Goal: Task Accomplishment & Management: Complete application form

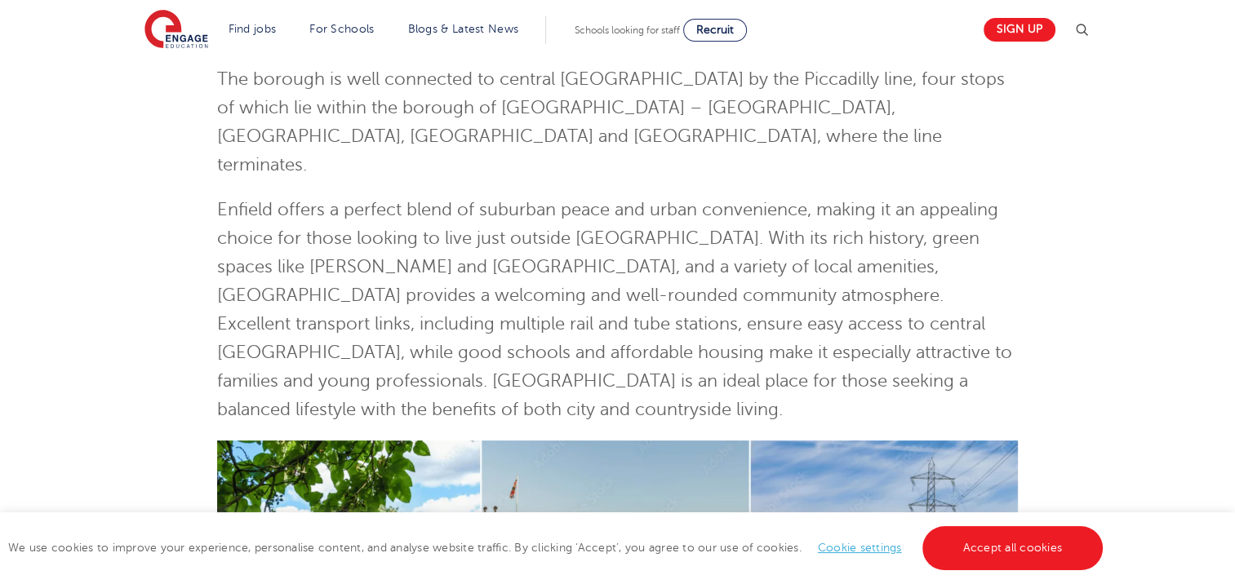
scroll to position [380, 0]
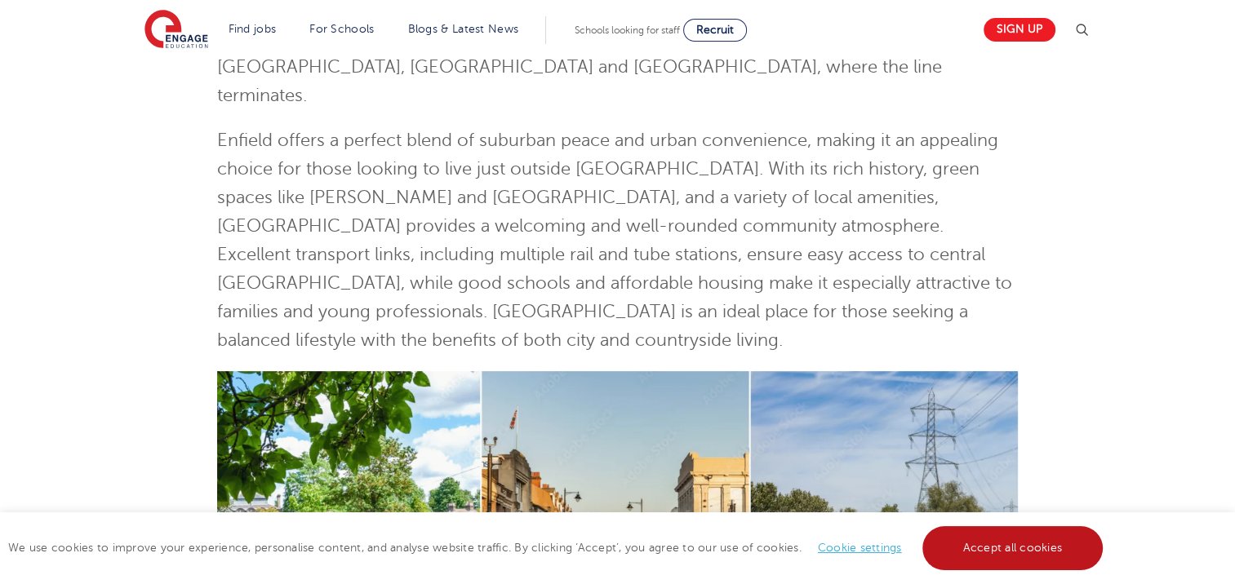
click at [983, 537] on link "Accept all cookies" at bounding box center [1012, 548] width 181 height 44
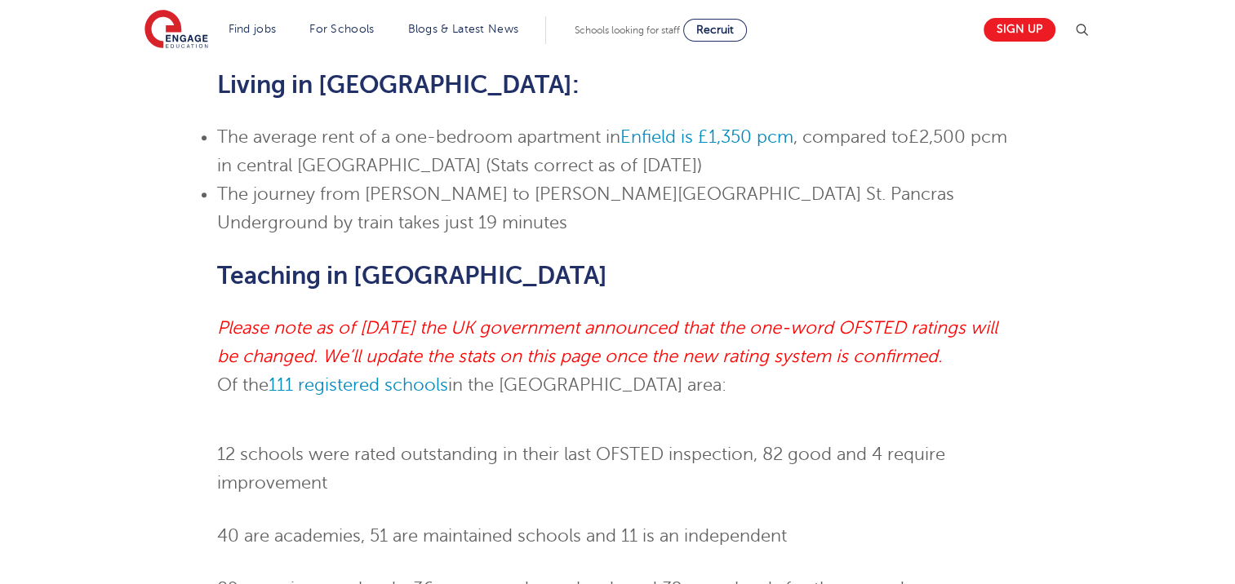
scroll to position [0, 0]
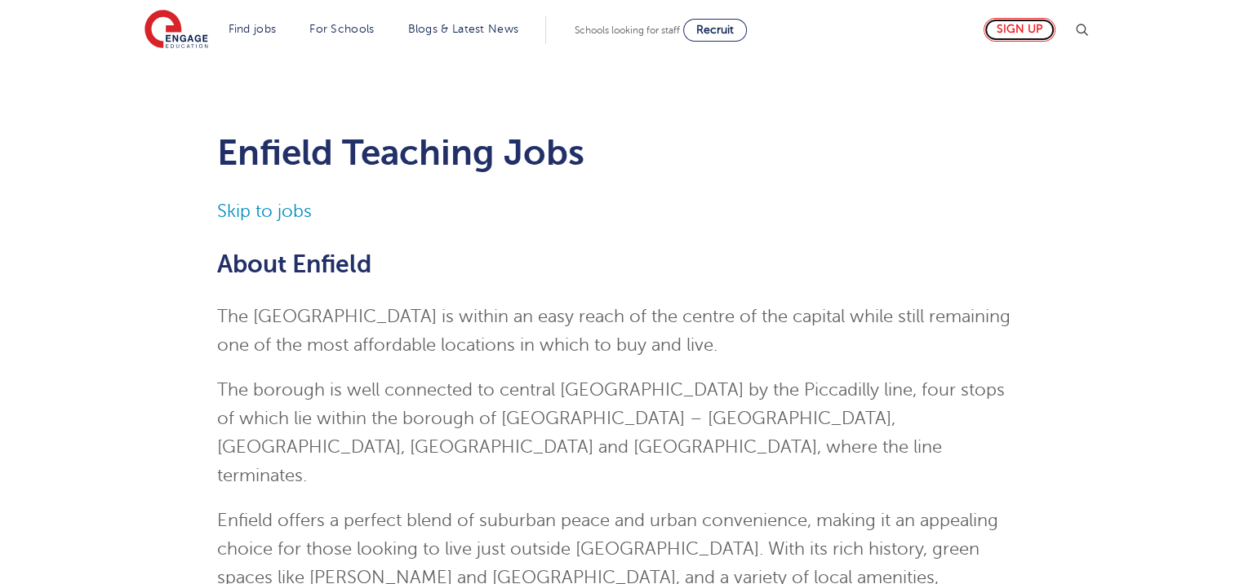
click at [1026, 29] on link "Sign up" at bounding box center [1019, 30] width 72 height 24
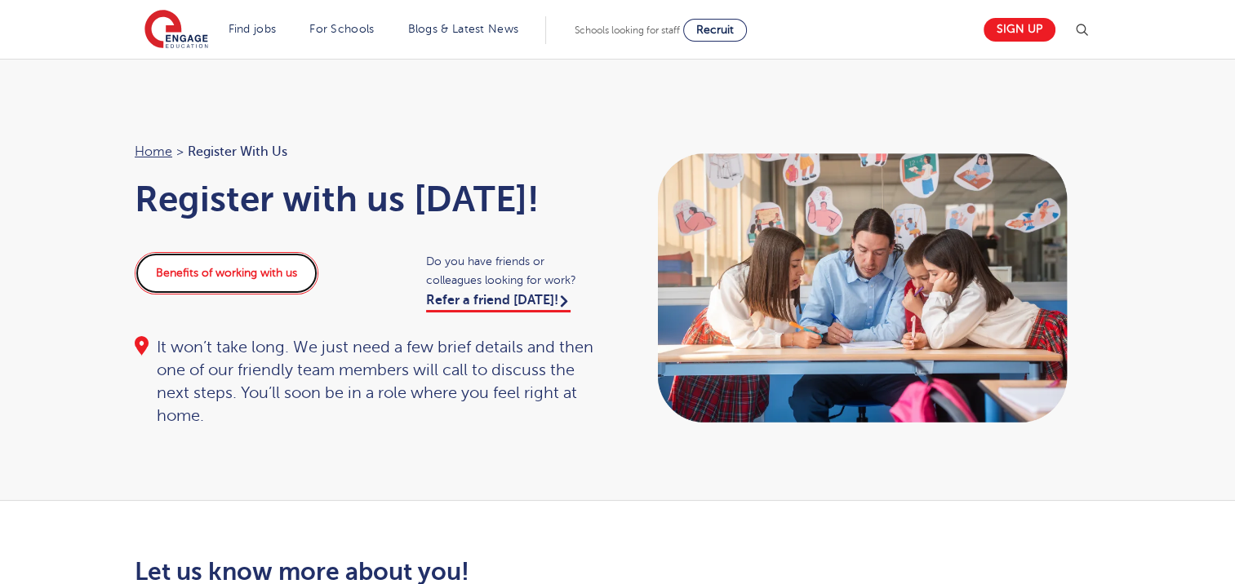
click at [260, 277] on link "Benefits of working with us" at bounding box center [227, 273] width 184 height 42
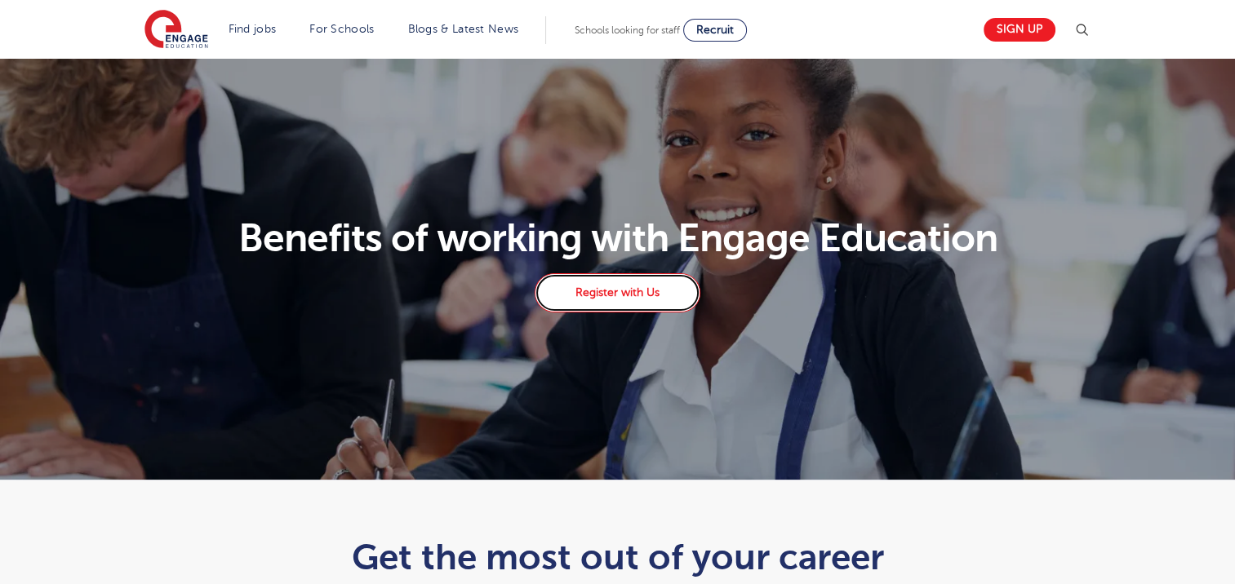
click at [612, 293] on link "Register with Us" at bounding box center [617, 292] width 165 height 39
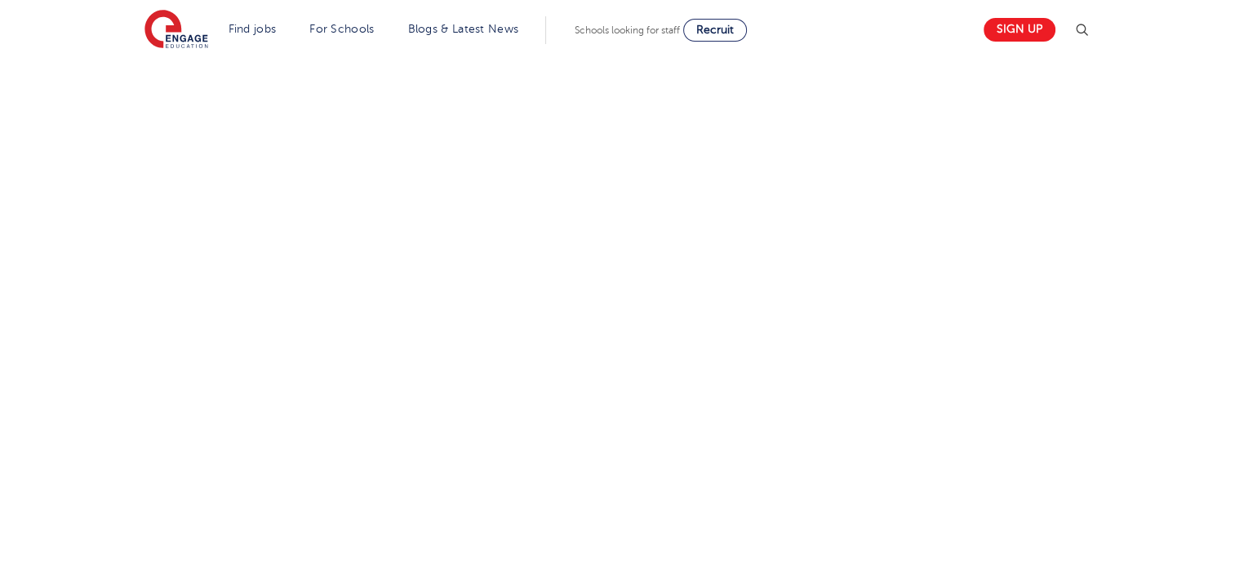
scroll to position [1012, 0]
click at [786, 363] on div "Let us know more about you!" at bounding box center [617, 53] width 990 height 1015
click at [857, 297] on div "Let us know more about you!" at bounding box center [617, 238] width 990 height 709
click at [898, 260] on div "Let us know more about you!" at bounding box center [617, 238] width 990 height 709
